Goal: Information Seeking & Learning: Learn about a topic

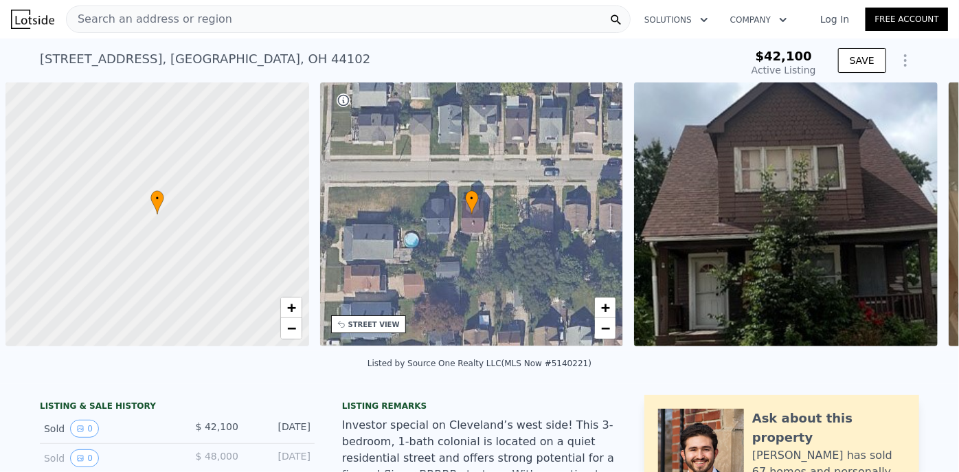
scroll to position [0, 5]
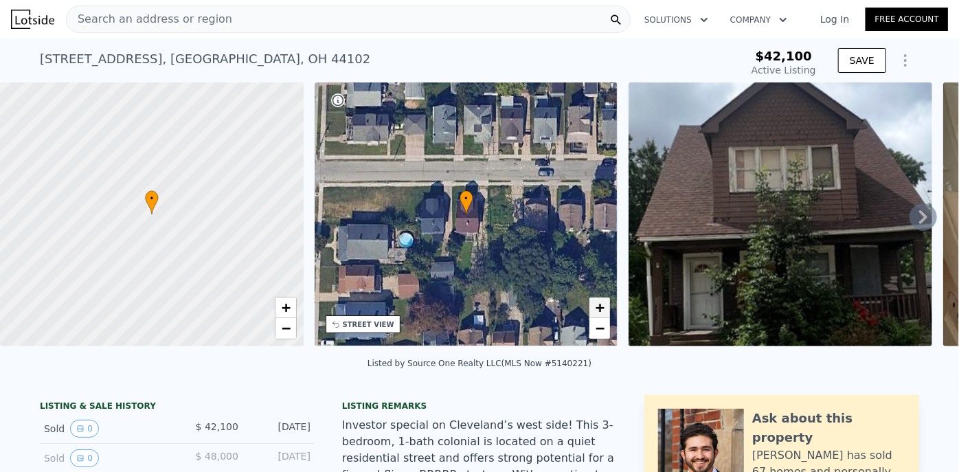
click at [600, 306] on span "+" at bounding box center [600, 307] width 9 height 17
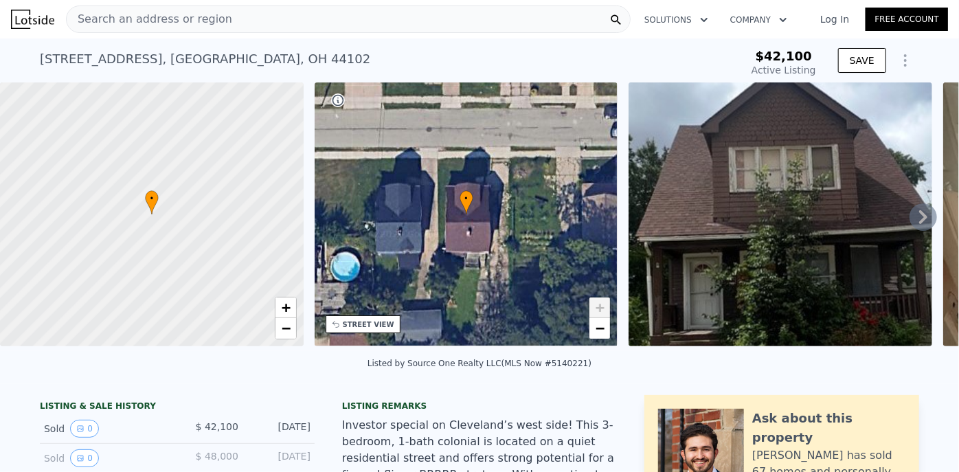
click at [600, 306] on span "+" at bounding box center [600, 307] width 9 height 17
click at [599, 326] on span "−" at bounding box center [600, 327] width 9 height 17
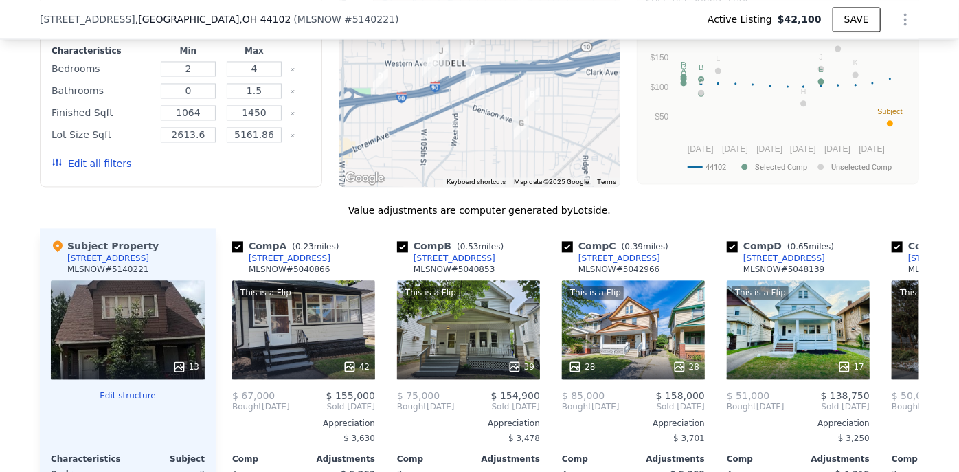
scroll to position [1368, 0]
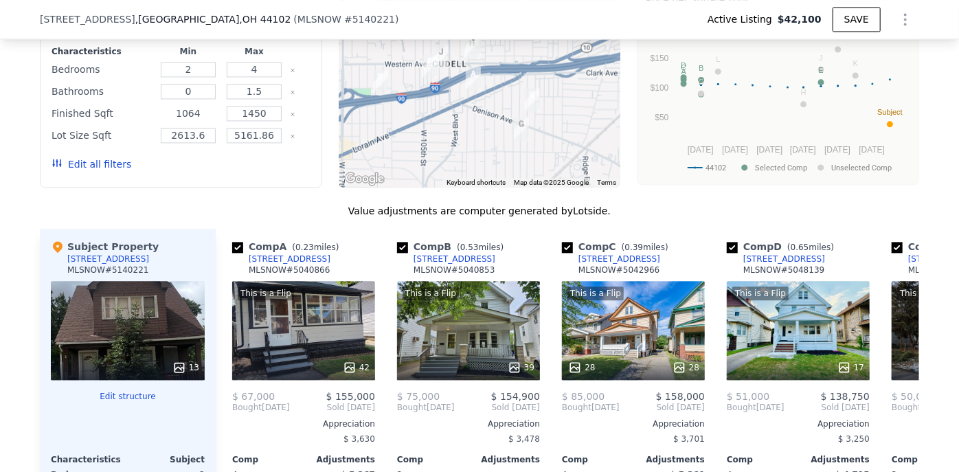
drag, startPoint x: 194, startPoint y: 131, endPoint x: 183, endPoint y: 128, distance: 11.3
click at [183, 121] on input "1064" at bounding box center [188, 113] width 54 height 15
drag, startPoint x: 260, startPoint y: 129, endPoint x: 245, endPoint y: 136, distance: 17.2
click at [245, 121] on input "1450" at bounding box center [254, 113] width 54 height 15
type input "1300"
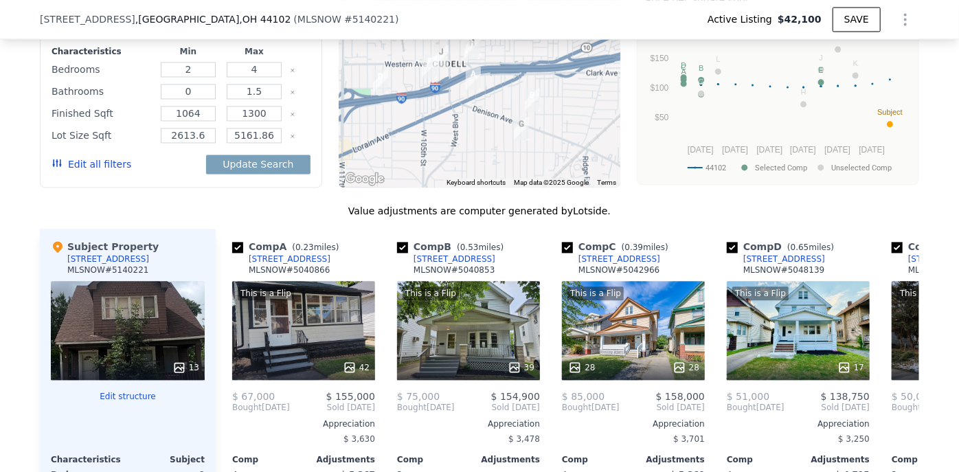
click at [86, 171] on button "Edit all filters" at bounding box center [92, 164] width 80 height 14
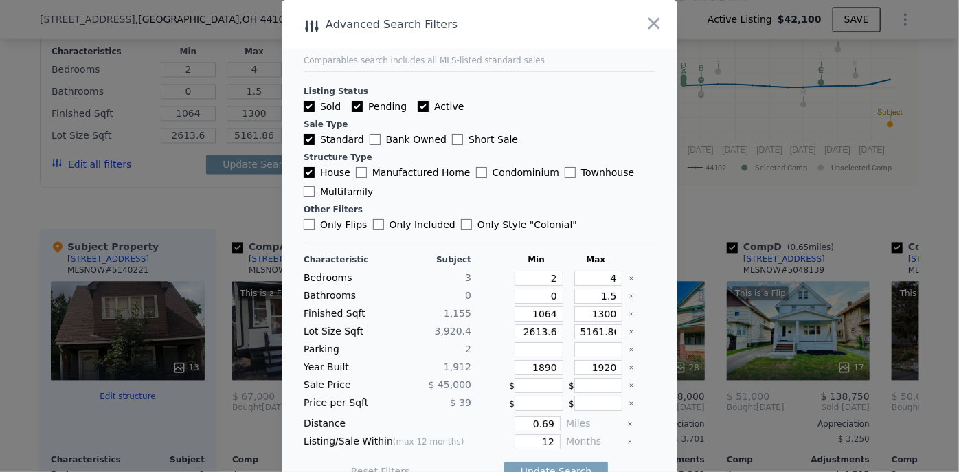
click at [418, 106] on input "Active" at bounding box center [423, 106] width 11 height 11
checkbox input "false"
click at [352, 104] on input "Pending" at bounding box center [357, 106] width 11 height 11
checkbox input "false"
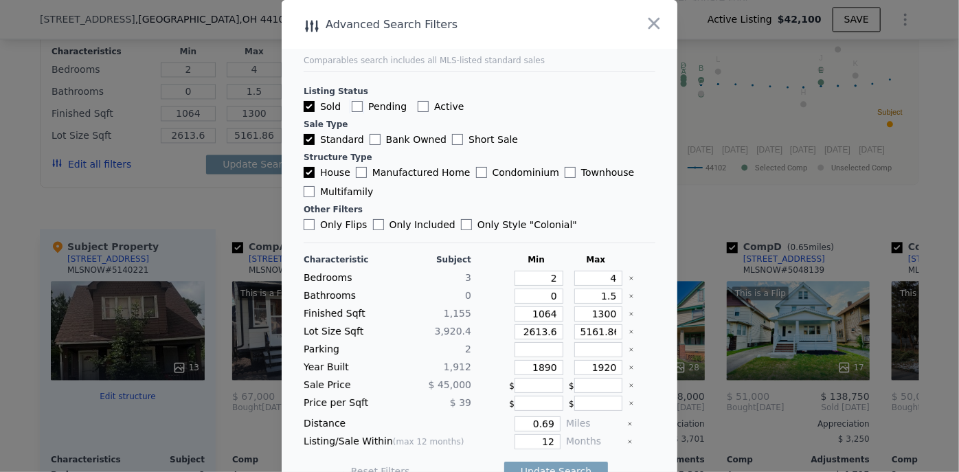
checkbox input "false"
click at [304, 224] on input "Only Flips" at bounding box center [309, 224] width 11 height 11
checkbox input "true"
click at [545, 277] on input "2" at bounding box center [539, 278] width 49 height 15
drag, startPoint x: 598, startPoint y: 278, endPoint x: 610, endPoint y: 279, distance: 12.4
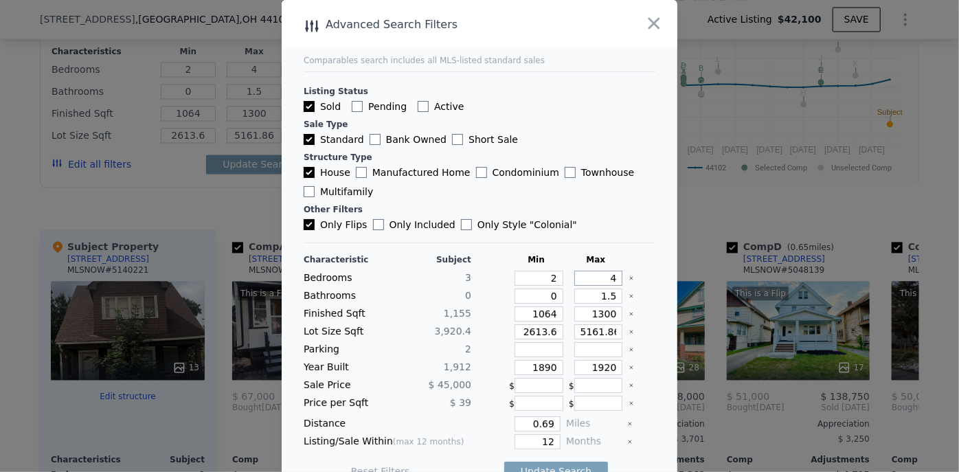
click at [610, 279] on div "Bedrooms 3 2 4" at bounding box center [480, 278] width 352 height 15
drag, startPoint x: 525, startPoint y: 313, endPoint x: 558, endPoint y: 313, distance: 33.7
click at [558, 313] on div "Finished Sqft 1,155 1064 1300" at bounding box center [480, 313] width 352 height 15
drag, startPoint x: 514, startPoint y: 331, endPoint x: 555, endPoint y: 332, distance: 41.2
click at [555, 332] on div "Lot Size Sqft 3,920.4 2613.6 5161.86" at bounding box center [480, 331] width 352 height 15
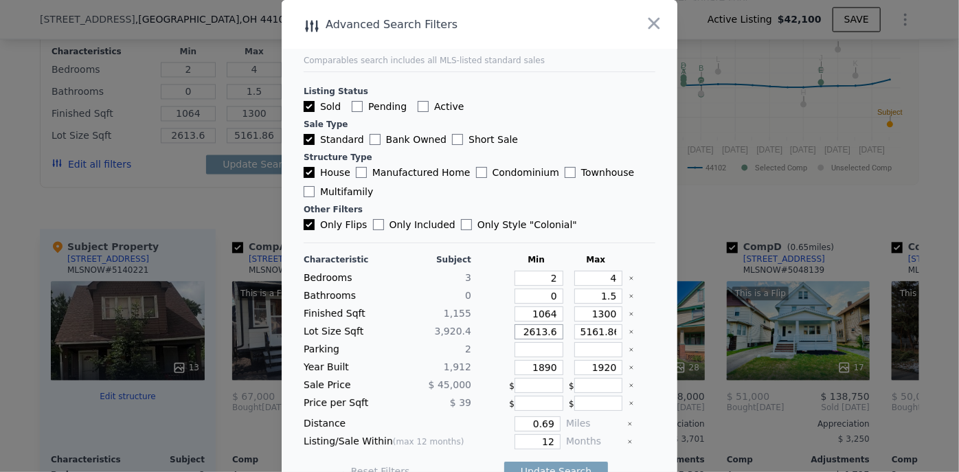
click at [521, 332] on input "2613.6" at bounding box center [539, 331] width 49 height 15
drag, startPoint x: 512, startPoint y: 332, endPoint x: 566, endPoint y: 328, distance: 53.7
click at [566, 328] on div "Lot Size Sqft 3,920.4 2613.6 5161.86" at bounding box center [480, 331] width 352 height 15
click at [545, 328] on input "2613.6" at bounding box center [539, 331] width 49 height 15
drag, startPoint x: 569, startPoint y: 330, endPoint x: 611, endPoint y: 329, distance: 42.6
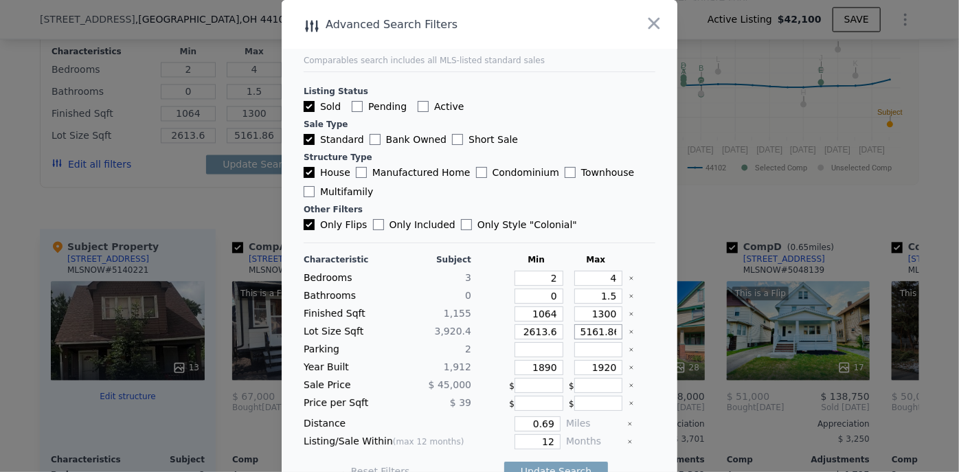
click at [611, 329] on div "Lot Size Sqft 3,920.4 2613.6 5161.86" at bounding box center [480, 331] width 352 height 15
drag, startPoint x: 525, startPoint y: 368, endPoint x: 550, endPoint y: 365, distance: 24.8
click at [548, 365] on input "1890" at bounding box center [539, 367] width 49 height 15
drag, startPoint x: 594, startPoint y: 366, endPoint x: 605, endPoint y: 366, distance: 11.0
click at [605, 366] on input "1920" at bounding box center [598, 367] width 49 height 15
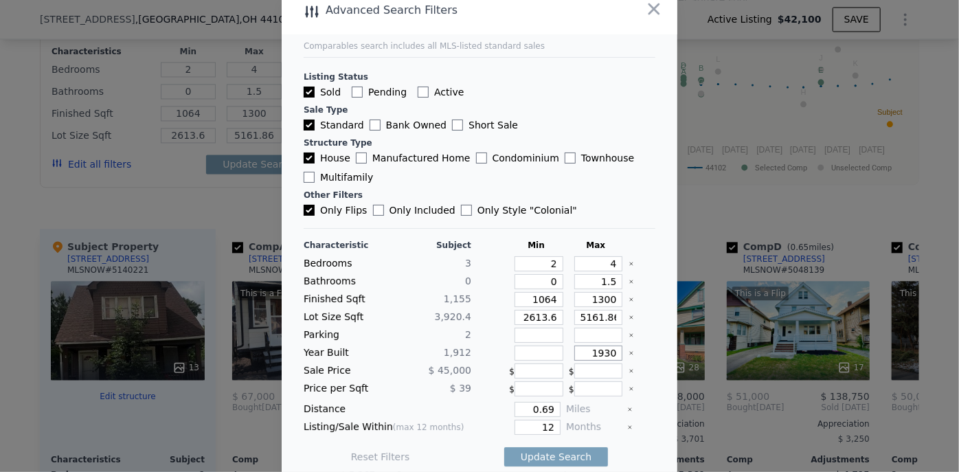
scroll to position [22, 0]
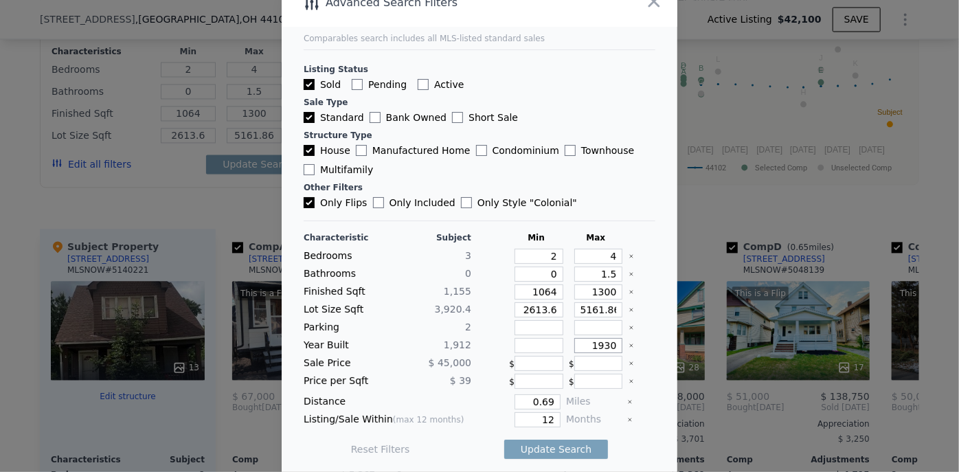
type input "1930"
drag, startPoint x: 526, startPoint y: 400, endPoint x: 589, endPoint y: 400, distance: 63.2
click at [589, 400] on div "Distance 0.69 Miles" at bounding box center [480, 401] width 352 height 15
type input "1"
drag, startPoint x: 534, startPoint y: 417, endPoint x: 578, endPoint y: 416, distance: 44.0
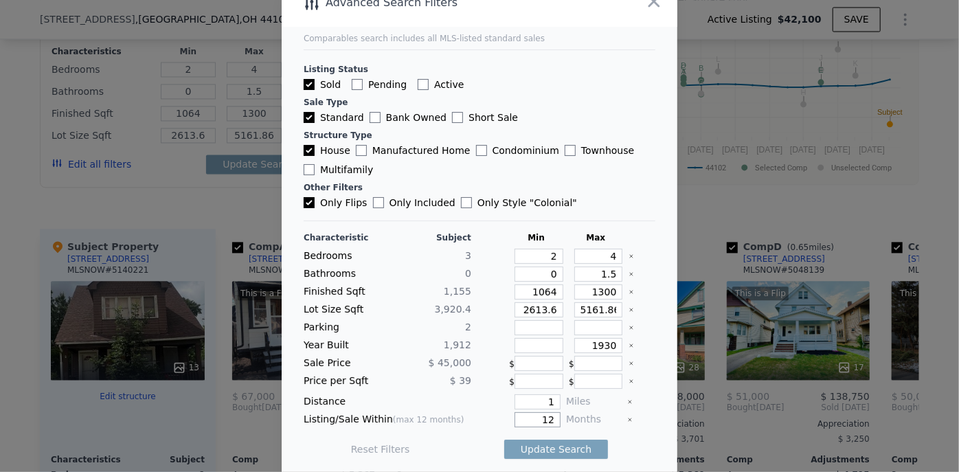
click at [578, 416] on div "Listing/Sale Within (max 12 months) 12 Months" at bounding box center [480, 419] width 352 height 15
type input "6"
click at [535, 445] on button "Update Search" at bounding box center [556, 449] width 104 height 19
click at [549, 310] on input "2613.6" at bounding box center [539, 309] width 49 height 15
type input "2613"
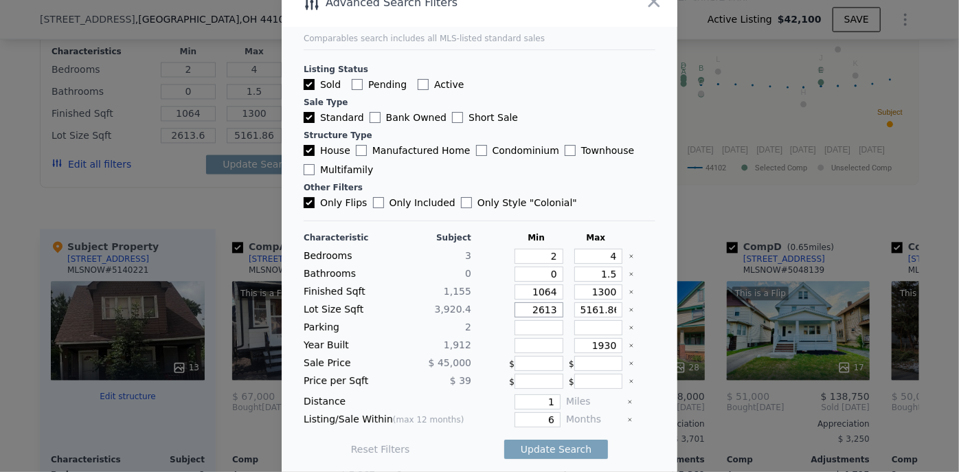
type input "2613"
click at [545, 306] on input "2613" at bounding box center [539, 309] width 49 height 15
type input "261"
type input "2615"
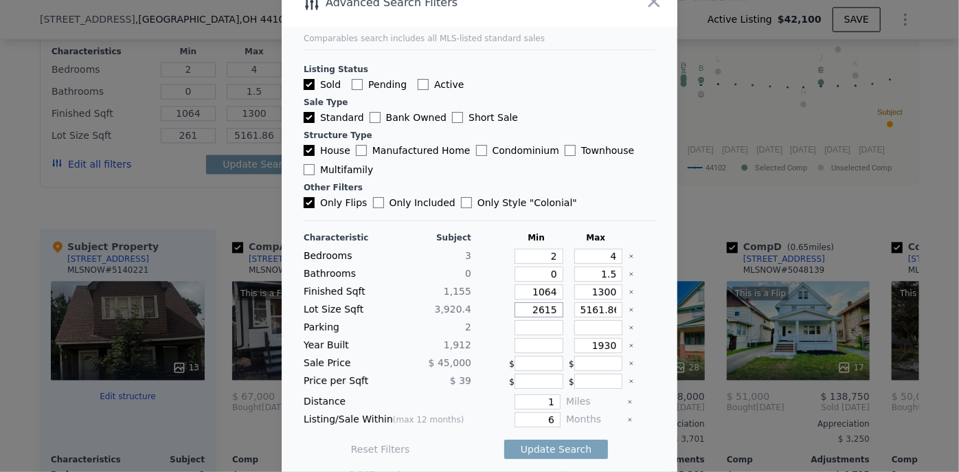
type input "2615"
click at [534, 306] on input "2615" at bounding box center [539, 309] width 49 height 15
drag, startPoint x: 537, startPoint y: 309, endPoint x: 546, endPoint y: 309, distance: 8.9
click at [546, 309] on input "2615" at bounding box center [539, 309] width 49 height 15
type input "261"
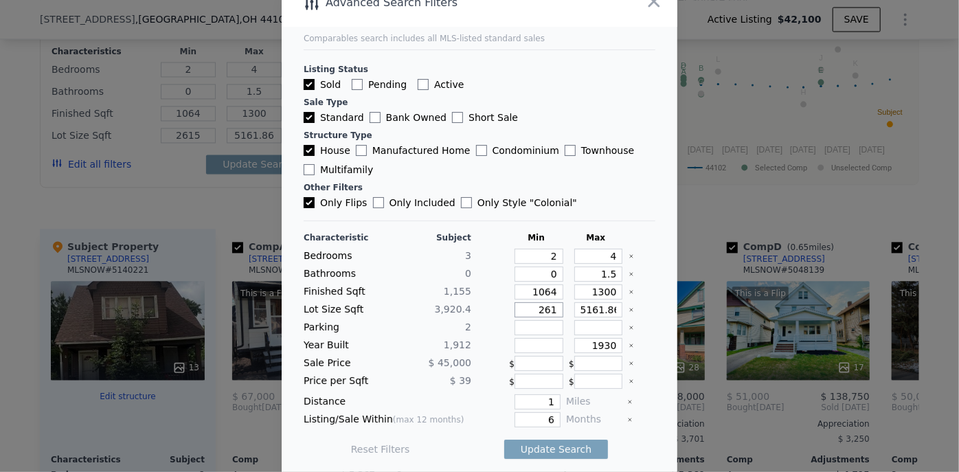
type input "261"
type input "26"
type input "265"
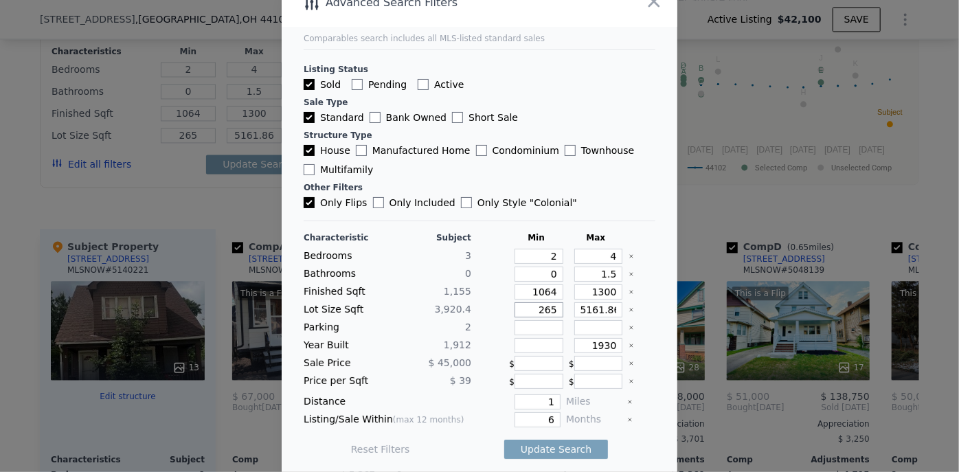
type input "2650"
click at [534, 306] on input "2650" at bounding box center [539, 309] width 49 height 15
drag, startPoint x: 533, startPoint y: 307, endPoint x: 525, endPoint y: 307, distance: 8.2
click at [525, 307] on input "2650" at bounding box center [539, 309] width 49 height 15
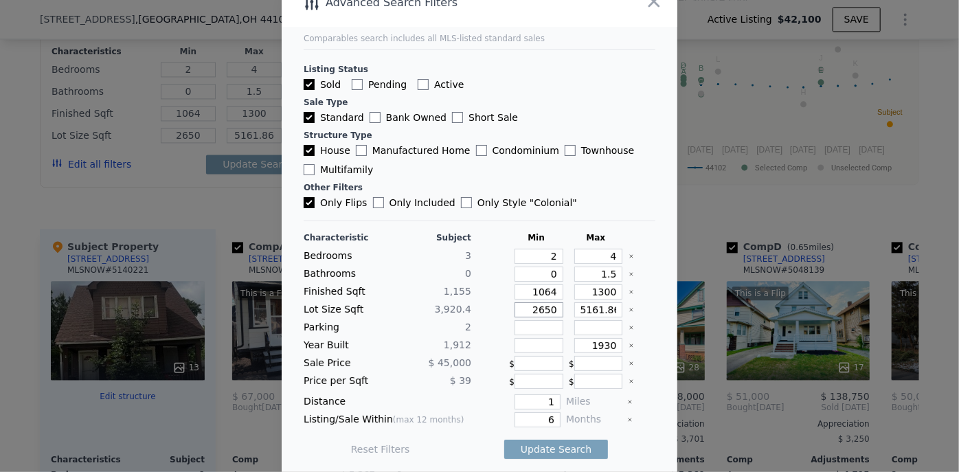
click at [528, 309] on input "2650" at bounding box center [539, 309] width 49 height 15
drag, startPoint x: 530, startPoint y: 310, endPoint x: 523, endPoint y: 307, distance: 7.4
click at [523, 307] on input "2650" at bounding box center [539, 309] width 49 height 15
type input "3650"
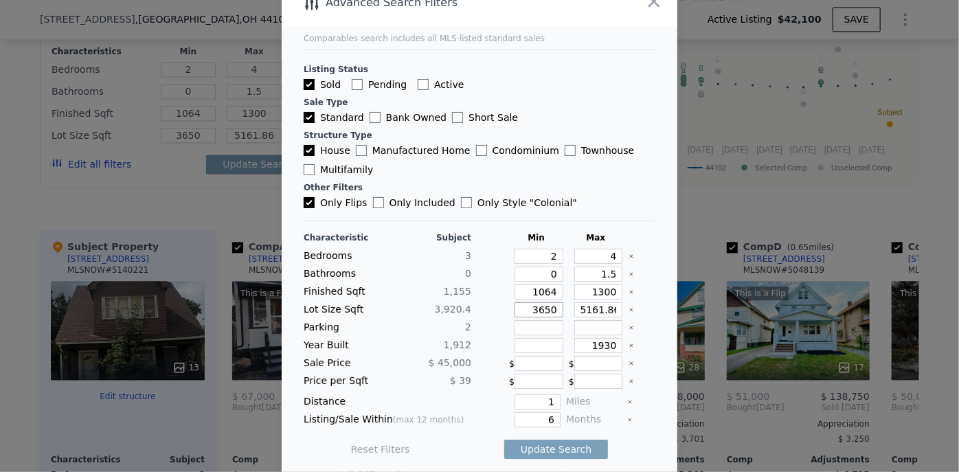
type input "3650"
drag, startPoint x: 585, startPoint y: 306, endPoint x: 612, endPoint y: 306, distance: 27.5
click at [612, 306] on div "Lot Size Sqft 3,920.4 3650 5161.86" at bounding box center [480, 309] width 352 height 15
type input "516"
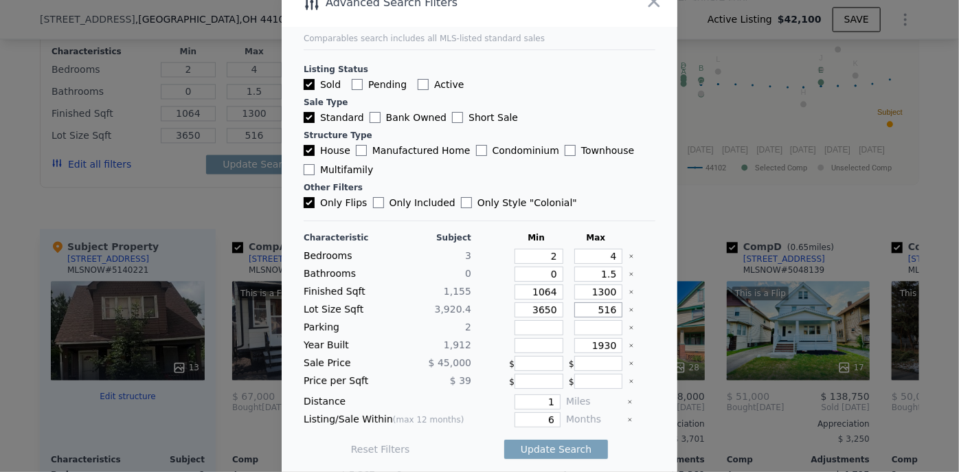
type input "51"
type input "515"
type input "5150"
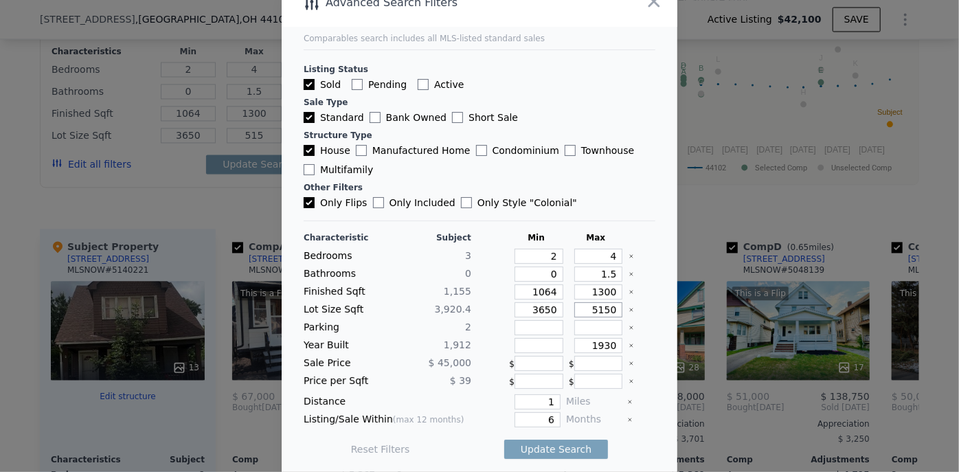
type input "5150"
click at [521, 272] on input "0" at bounding box center [539, 274] width 49 height 15
click at [537, 444] on button "Update Search" at bounding box center [556, 449] width 104 height 19
checkbox input "false"
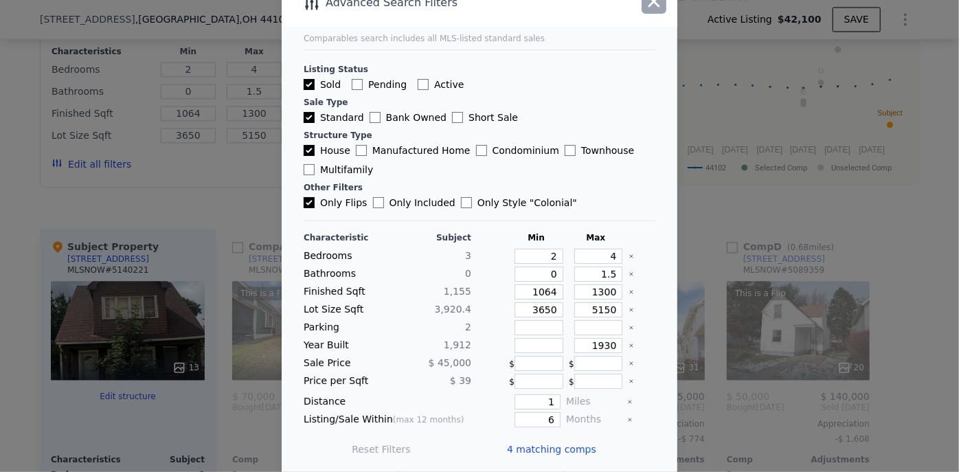
click at [658, 3] on icon "button" at bounding box center [653, 1] width 19 height 19
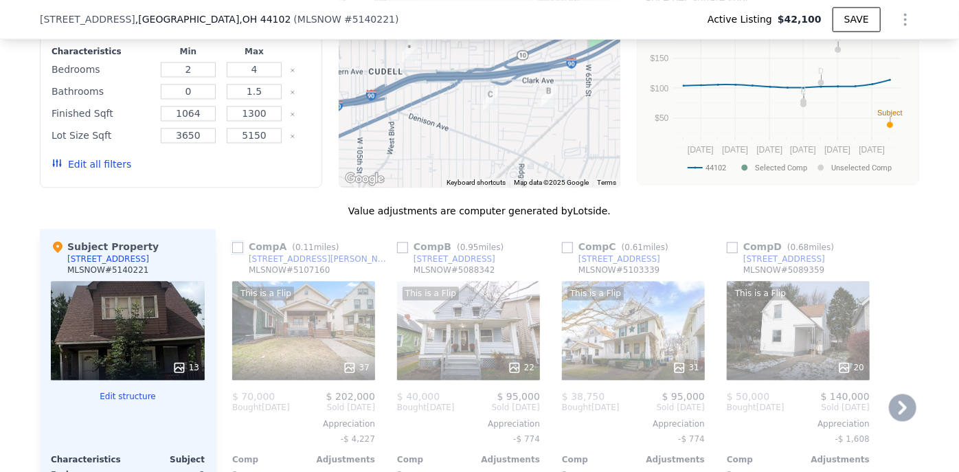
click at [238, 253] on input "checkbox" at bounding box center [237, 247] width 11 height 11
checkbox input "true"
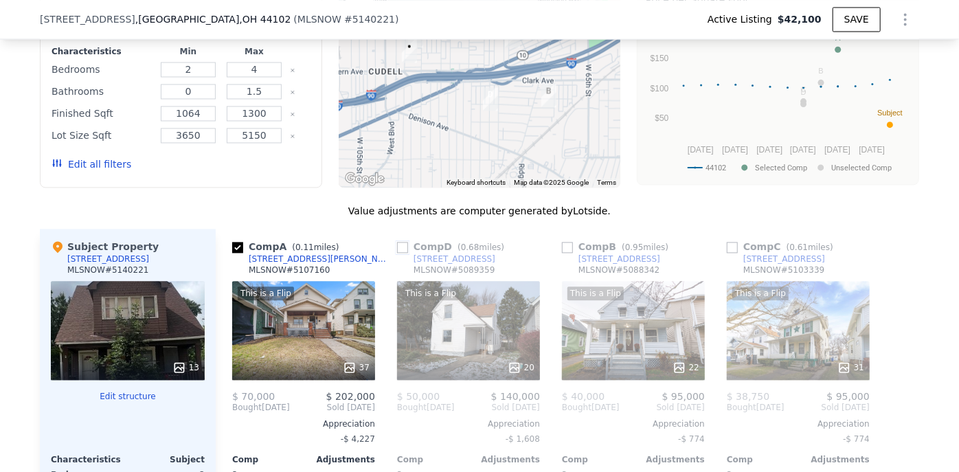
click at [399, 253] on input "checkbox" at bounding box center [402, 247] width 11 height 11
checkbox input "true"
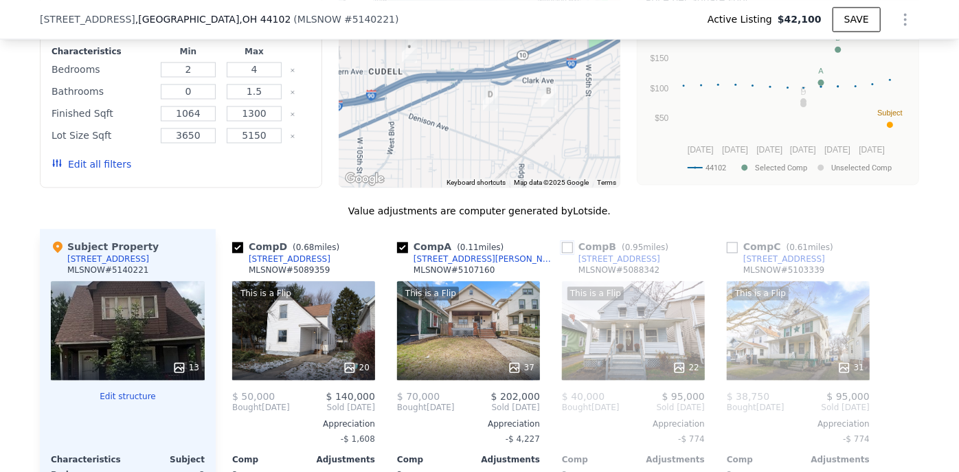
click at [564, 253] on input "checkbox" at bounding box center [567, 247] width 11 height 11
checkbox input "true"
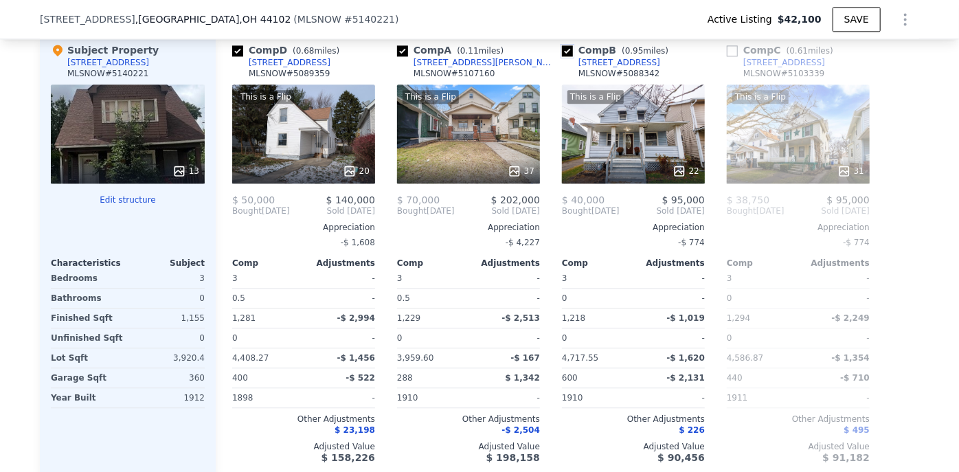
scroll to position [1556, 0]
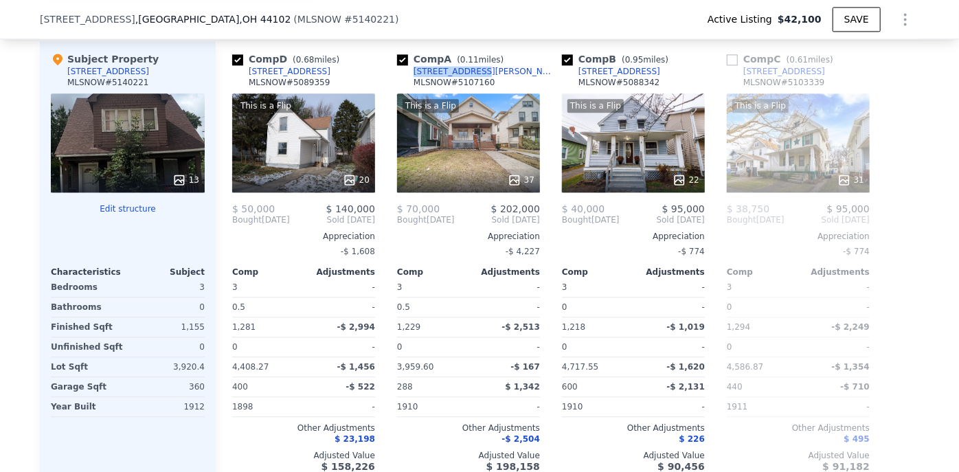
drag, startPoint x: 470, startPoint y: 88, endPoint x: 409, endPoint y: 88, distance: 61.1
click at [409, 88] on div "Comp A ( 0.11 miles) [STREET_ADDRESS][PERSON_NAME] # 5107160" at bounding box center [468, 72] width 143 height 41
drag, startPoint x: 306, startPoint y: 89, endPoint x: 240, endPoint y: 90, distance: 66.6
click at [240, 90] on div "Comp D ( 0.68 miles) [STREET_ADDRESS][GEOGRAPHIC_DATA] # 5089359" at bounding box center [303, 72] width 143 height 41
copy div "[STREET_ADDRESS]"
